Goal: Task Accomplishment & Management: Complete application form

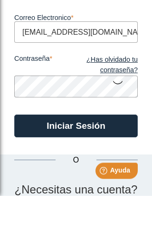
scroll to position [43, 0]
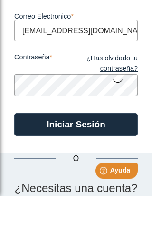
type input "[EMAIL_ADDRESS][DOMAIN_NAME]"
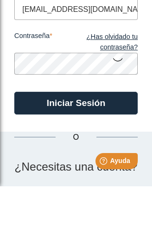
scroll to position [62, 0]
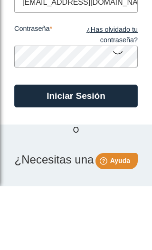
click at [99, 149] on button "Iniciar Sesión" at bounding box center [76, 160] width 124 height 23
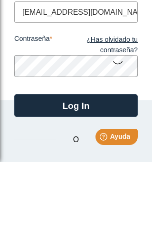
click at [122, 141] on icon at bounding box center [117, 150] width 11 height 19
click at [106, 182] on button "Log In" at bounding box center [76, 193] width 124 height 23
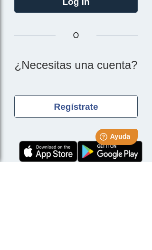
scroll to position [177, 0]
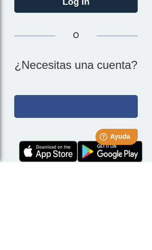
click at [88, 183] on button "Regístrate" at bounding box center [76, 194] width 124 height 23
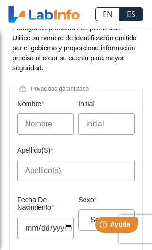
scroll to position [90, 0]
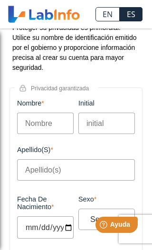
click at [50, 113] on input "Nombre" at bounding box center [45, 123] width 57 height 21
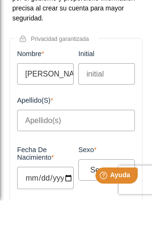
type input "[PERSON_NAME]"
click at [113, 160] on input "Apellido(s)" at bounding box center [76, 170] width 118 height 21
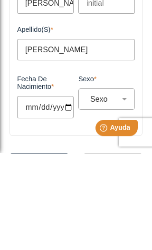
scroll to position [128, 0]
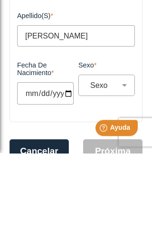
type input "[PERSON_NAME]"
click at [55, 180] on input "Fecha de Nacimiento" at bounding box center [45, 191] width 57 height 22
type input "[DATE]"
select select
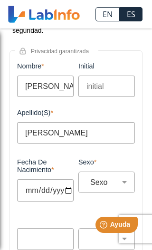
type input "[DATE]"
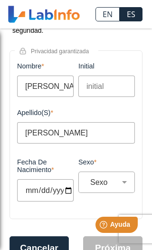
click at [127, 178] on select "Sexo Masculino Femenino" at bounding box center [115, 182] width 56 height 9
select select "F"
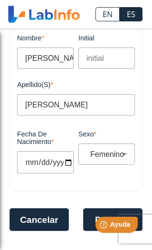
scroll to position [155, 0]
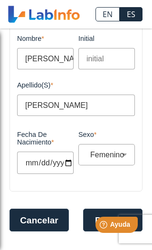
click at [96, 211] on button "Próxima" at bounding box center [113, 220] width 60 height 23
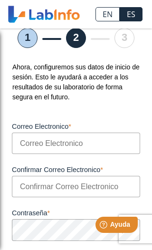
scroll to position [52, 0]
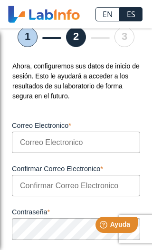
click at [97, 143] on input "Correo Electronico" at bounding box center [76, 142] width 129 height 21
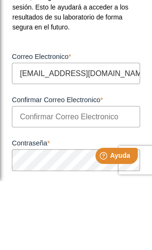
type input "[EMAIL_ADDRESS][DOMAIN_NAME]"
click at [113, 175] on input "Confirmar Correo Electronico" at bounding box center [76, 185] width 129 height 21
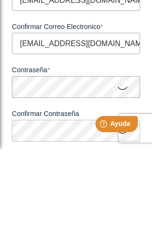
scroll to position [96, 0]
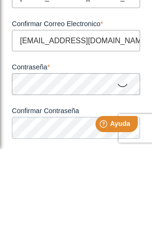
type input "[EMAIL_ADDRESS][DOMAIN_NAME]"
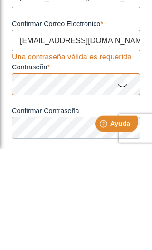
click at [124, 177] on icon at bounding box center [122, 186] width 11 height 19
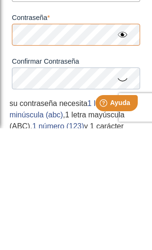
scroll to position [125, 0]
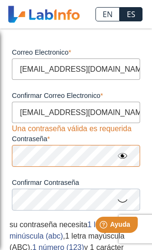
click at [125, 205] on icon at bounding box center [122, 200] width 11 height 19
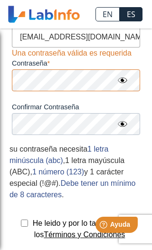
scroll to position [204, 0]
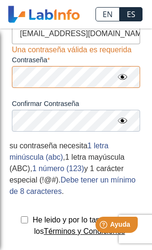
click at [127, 126] on icon at bounding box center [122, 120] width 11 height 17
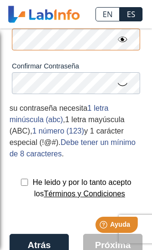
scroll to position [243, 0]
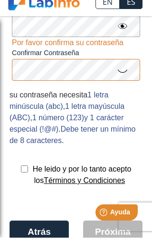
click at [121, 75] on icon at bounding box center [122, 83] width 11 height 19
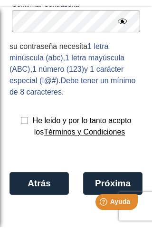
scroll to position [282, 0]
click at [21, 140] on input "checkbox" at bounding box center [24, 143] width 7 height 7
checkbox input "true"
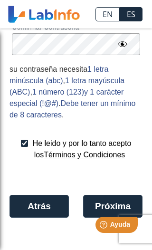
click at [117, 205] on button "Próxima" at bounding box center [113, 206] width 60 height 23
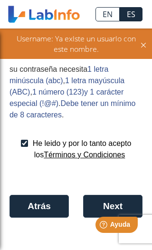
click at [44, 210] on button "Atrás" at bounding box center [40, 206] width 60 height 23
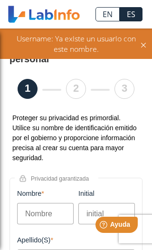
scroll to position [0, 0]
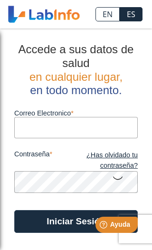
click at [102, 132] on input "Correo Electronico" at bounding box center [76, 127] width 124 height 21
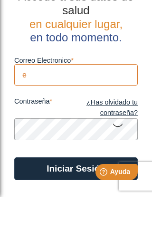
type input "[EMAIL_ADDRESS][DOMAIN_NAME]"
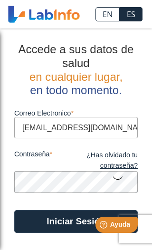
click at [122, 181] on icon at bounding box center [117, 178] width 11 height 19
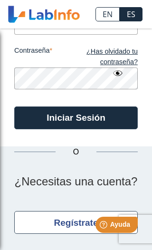
scroll to position [103, 0]
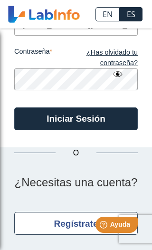
click at [97, 121] on button "Iniciar Sesión" at bounding box center [76, 119] width 124 height 23
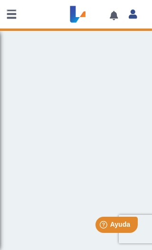
scroll to position [0, 0]
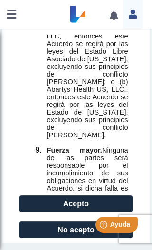
scroll to position [8096, 0]
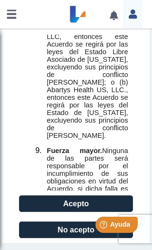
click at [75, 206] on button "Acepto" at bounding box center [76, 204] width 114 height 17
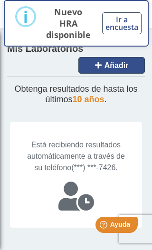
click at [118, 65] on span "Añadir" at bounding box center [117, 65] width 24 height 8
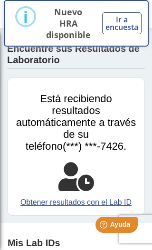
click at [92, 197] on link "Obtener resultados con el Lab ID" at bounding box center [76, 202] width 123 height 11
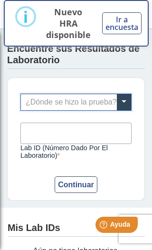
click at [126, 101] on span at bounding box center [124, 102] width 14 height 16
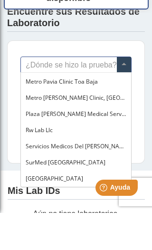
scroll to position [776, 0]
